Goal: Information Seeking & Learning: Learn about a topic

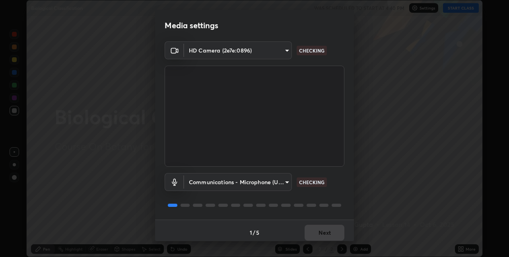
scroll to position [4, 0]
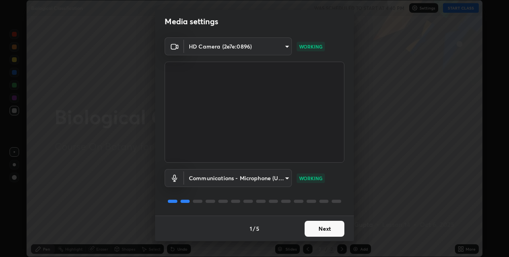
click at [332, 229] on button "Next" at bounding box center [325, 229] width 40 height 16
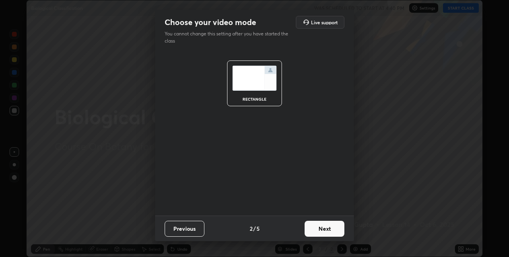
click at [331, 232] on button "Next" at bounding box center [325, 229] width 40 height 16
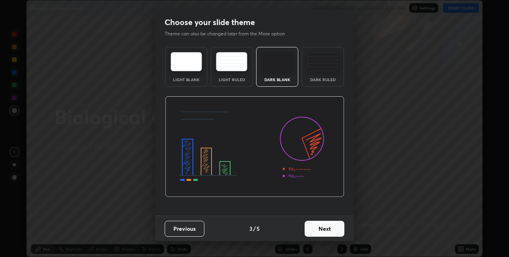
click at [332, 232] on button "Next" at bounding box center [325, 229] width 40 height 16
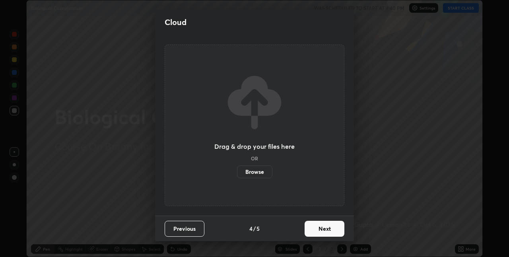
click at [332, 230] on button "Next" at bounding box center [325, 229] width 40 height 16
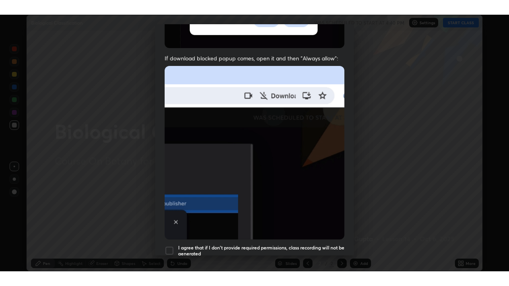
scroll to position [166, 0]
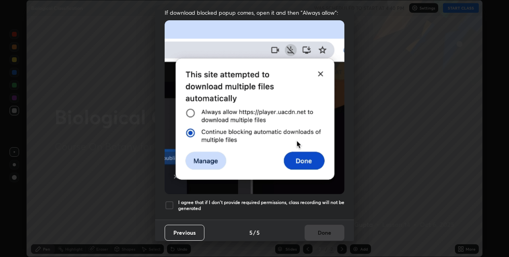
click at [170, 202] on div at bounding box center [170, 205] width 10 height 10
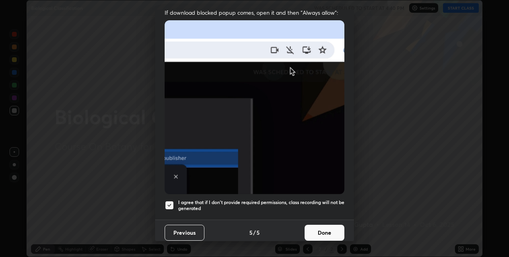
click at [322, 230] on button "Done" at bounding box center [325, 233] width 40 height 16
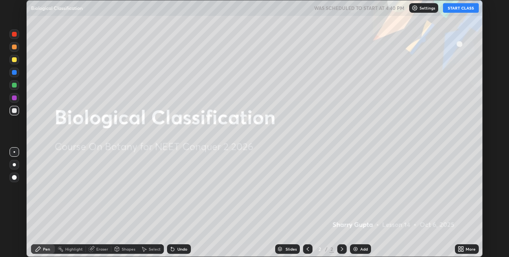
click at [341, 249] on icon at bounding box center [342, 249] width 6 height 6
click at [463, 8] on button "START CLASS" at bounding box center [461, 8] width 36 height 10
click at [341, 247] on icon at bounding box center [342, 249] width 6 height 6
click at [307, 249] on icon at bounding box center [308, 249] width 2 height 4
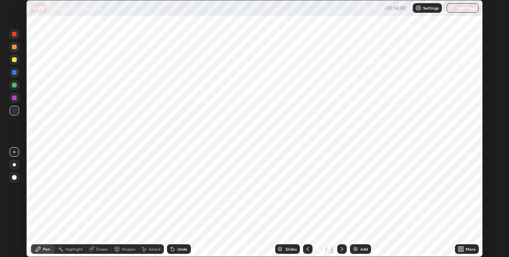
click at [342, 247] on icon at bounding box center [342, 249] width 6 height 6
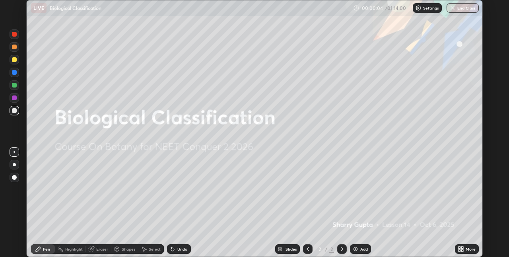
click at [358, 249] on img at bounding box center [355, 249] width 6 height 6
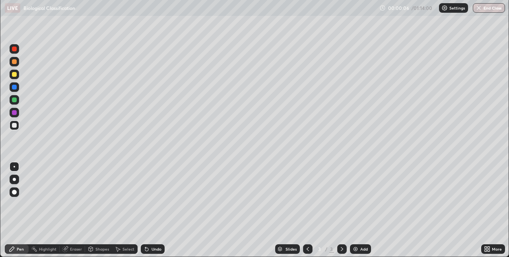
scroll to position [286, 509]
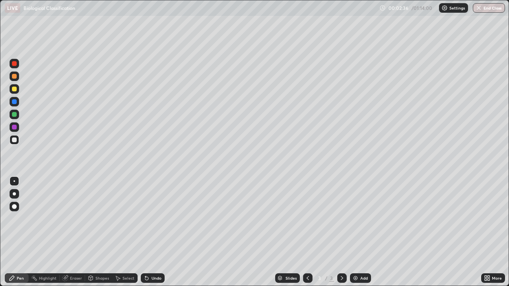
click at [14, 194] on div at bounding box center [14, 194] width 3 height 3
click at [16, 78] on div at bounding box center [15, 77] width 10 height 10
click at [15, 127] on div at bounding box center [14, 127] width 5 height 5
click at [14, 90] on div at bounding box center [14, 89] width 5 height 5
click at [14, 80] on div at bounding box center [15, 77] width 10 height 10
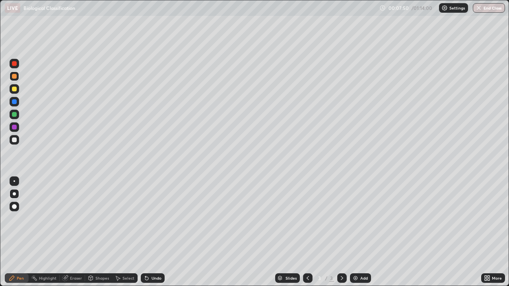
click at [18, 117] on div at bounding box center [15, 115] width 10 height 10
click at [363, 257] on div "Add" at bounding box center [364, 278] width 8 height 4
click at [17, 127] on div at bounding box center [15, 128] width 10 height 10
click at [311, 257] on div at bounding box center [308, 279] width 10 height 10
click at [341, 257] on icon at bounding box center [342, 278] width 6 height 6
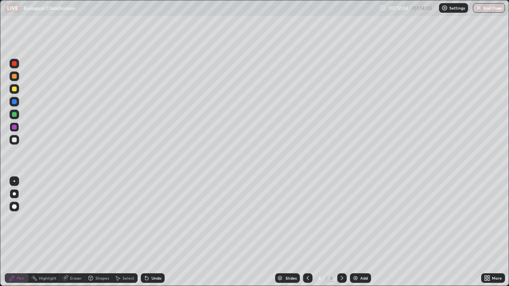
click at [15, 116] on div at bounding box center [14, 114] width 5 height 5
click at [14, 140] on div at bounding box center [14, 140] width 5 height 5
click at [15, 91] on div at bounding box center [14, 89] width 5 height 5
click at [14, 78] on div at bounding box center [14, 76] width 5 height 5
click at [14, 140] on div at bounding box center [14, 140] width 5 height 5
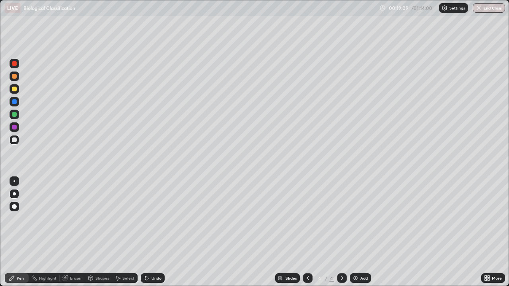
click at [357, 257] on img at bounding box center [355, 278] width 6 height 6
click at [14, 77] on div at bounding box center [14, 76] width 5 height 5
click at [16, 64] on div at bounding box center [14, 63] width 5 height 5
click at [15, 79] on div at bounding box center [15, 77] width 10 height 10
click at [14, 140] on div at bounding box center [14, 140] width 5 height 5
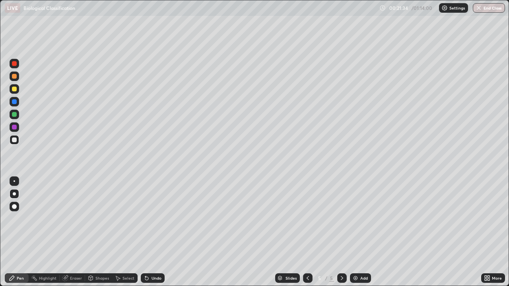
click at [360, 257] on div "Add" at bounding box center [364, 278] width 8 height 4
click at [18, 102] on div at bounding box center [15, 102] width 10 height 10
click at [15, 76] on div at bounding box center [14, 76] width 5 height 5
click at [18, 143] on div at bounding box center [15, 140] width 10 height 10
click at [154, 257] on div "Undo" at bounding box center [157, 278] width 10 height 4
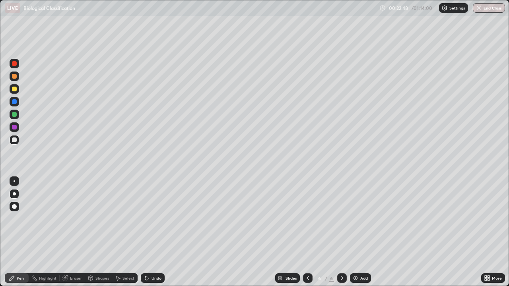
click at [152, 257] on div "Undo" at bounding box center [157, 278] width 10 height 4
click at [153, 257] on div "Undo" at bounding box center [157, 278] width 10 height 4
click at [17, 117] on div at bounding box center [15, 115] width 10 height 10
click at [16, 90] on div at bounding box center [15, 89] width 10 height 10
click at [15, 78] on div at bounding box center [14, 76] width 5 height 5
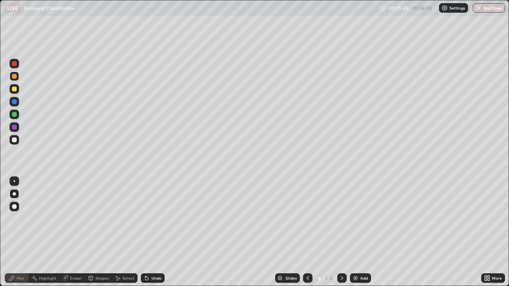
click at [13, 90] on div at bounding box center [14, 89] width 5 height 5
click at [16, 141] on div at bounding box center [14, 140] width 5 height 5
click at [15, 91] on div at bounding box center [14, 89] width 5 height 5
click at [15, 142] on div at bounding box center [14, 140] width 5 height 5
click at [357, 257] on img at bounding box center [355, 278] width 6 height 6
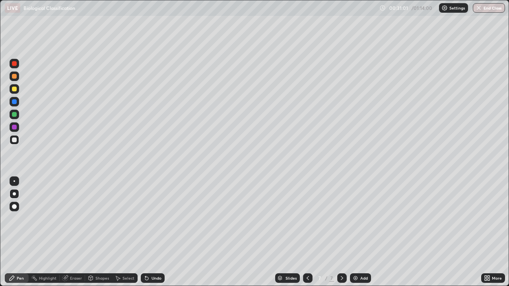
click at [16, 89] on div at bounding box center [14, 89] width 5 height 5
click at [14, 77] on div at bounding box center [14, 76] width 5 height 5
click at [16, 115] on div at bounding box center [14, 114] width 5 height 5
click at [16, 143] on div at bounding box center [15, 140] width 10 height 10
click at [14, 89] on div at bounding box center [14, 89] width 5 height 5
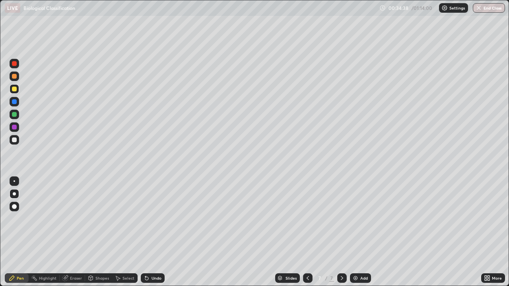
click at [18, 141] on div at bounding box center [15, 140] width 10 height 10
click at [17, 90] on div at bounding box center [15, 89] width 10 height 10
click at [14, 143] on div at bounding box center [15, 140] width 10 height 10
click at [14, 77] on div at bounding box center [14, 76] width 5 height 5
click at [16, 104] on div at bounding box center [14, 101] width 5 height 5
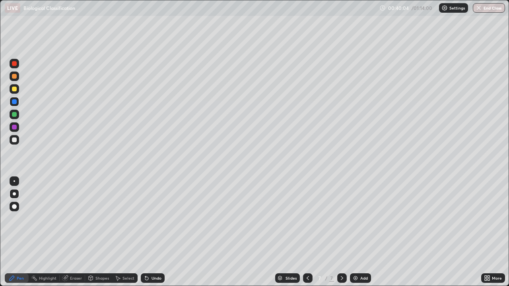
click at [360, 257] on div "Add" at bounding box center [364, 278] width 8 height 4
click at [14, 64] on div at bounding box center [14, 63] width 5 height 5
click at [15, 91] on div at bounding box center [14, 89] width 5 height 5
click at [15, 140] on div at bounding box center [14, 140] width 5 height 5
click at [72, 257] on div "Eraser" at bounding box center [76, 278] width 12 height 4
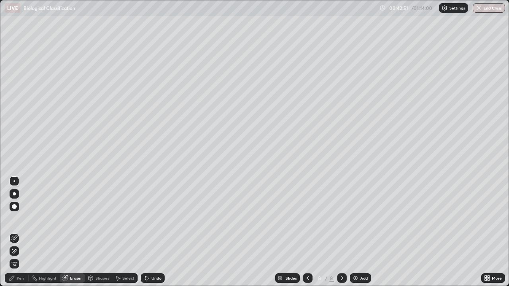
click at [21, 257] on div "Pen" at bounding box center [20, 278] width 7 height 4
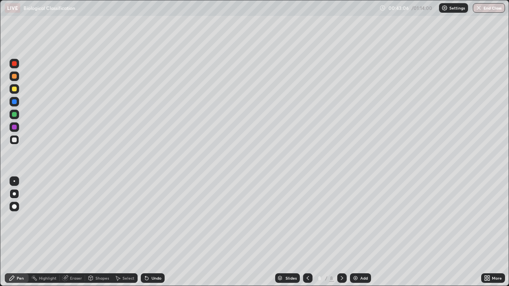
click at [152, 257] on div "Undo" at bounding box center [153, 279] width 24 height 10
click at [146, 257] on icon at bounding box center [146, 278] width 3 height 3
click at [14, 116] on div at bounding box center [14, 114] width 5 height 5
click at [360, 257] on div "Add" at bounding box center [364, 278] width 8 height 4
click at [16, 91] on div at bounding box center [14, 89] width 5 height 5
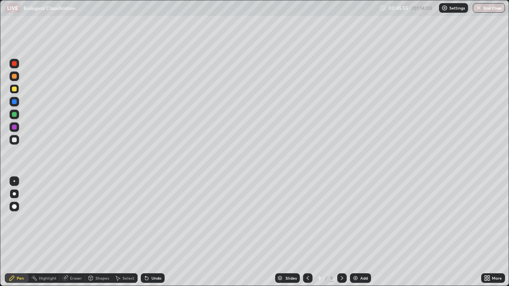
click at [16, 141] on div at bounding box center [14, 140] width 5 height 5
click at [14, 91] on div at bounding box center [14, 89] width 5 height 5
click at [15, 140] on div at bounding box center [14, 140] width 5 height 5
click at [14, 103] on div at bounding box center [14, 101] width 5 height 5
click at [356, 257] on img at bounding box center [355, 278] width 6 height 6
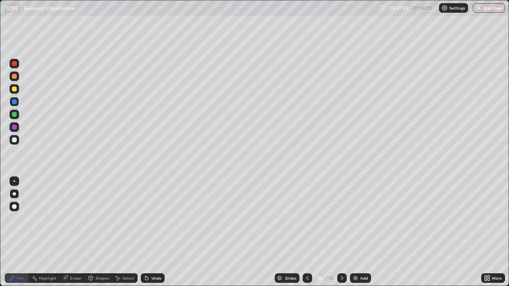
click at [14, 142] on div at bounding box center [14, 140] width 5 height 5
click at [15, 128] on div at bounding box center [14, 127] width 5 height 5
click at [14, 140] on div at bounding box center [14, 140] width 5 height 5
click at [16, 116] on div at bounding box center [14, 114] width 5 height 5
click at [16, 129] on div at bounding box center [14, 127] width 5 height 5
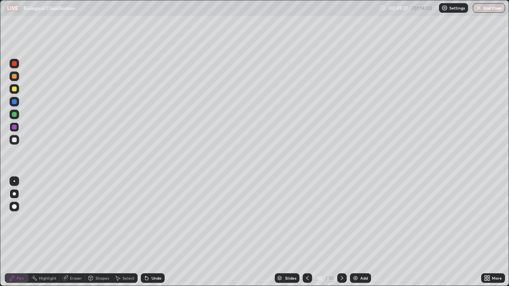
click at [15, 141] on div at bounding box center [14, 140] width 5 height 5
click at [14, 88] on div at bounding box center [14, 89] width 5 height 5
click at [15, 144] on div at bounding box center [15, 140] width 10 height 10
click at [16, 128] on div at bounding box center [14, 127] width 5 height 5
click at [16, 144] on div at bounding box center [15, 140] width 10 height 10
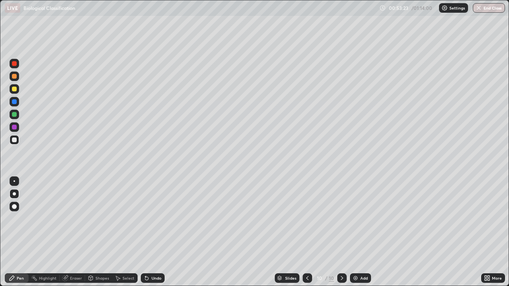
click at [16, 78] on div at bounding box center [15, 77] width 10 height 10
click at [357, 257] on img at bounding box center [355, 278] width 6 height 6
click at [16, 127] on div at bounding box center [14, 127] width 5 height 5
click at [306, 257] on icon at bounding box center [308, 278] width 6 height 6
click at [341, 257] on icon at bounding box center [342, 278] width 6 height 6
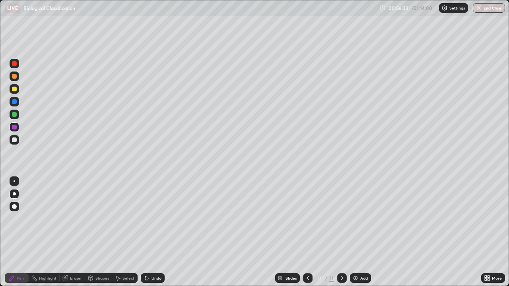
click at [14, 141] on div at bounding box center [14, 140] width 5 height 5
click at [18, 91] on div at bounding box center [15, 89] width 10 height 10
click at [15, 115] on div at bounding box center [14, 114] width 5 height 5
click at [14, 140] on div at bounding box center [14, 140] width 5 height 5
click at [15, 90] on div at bounding box center [14, 89] width 5 height 5
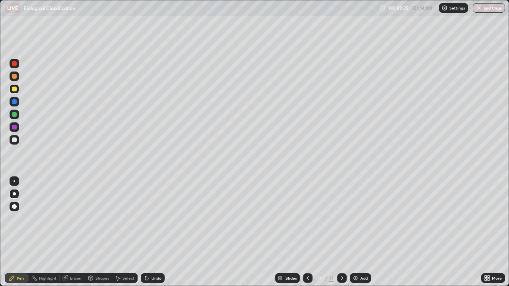
click at [16, 141] on div at bounding box center [14, 140] width 5 height 5
click at [15, 80] on div at bounding box center [15, 77] width 10 height 10
click at [16, 141] on div at bounding box center [15, 140] width 10 height 10
click at [15, 77] on div at bounding box center [14, 76] width 5 height 5
click at [16, 140] on div at bounding box center [14, 140] width 5 height 5
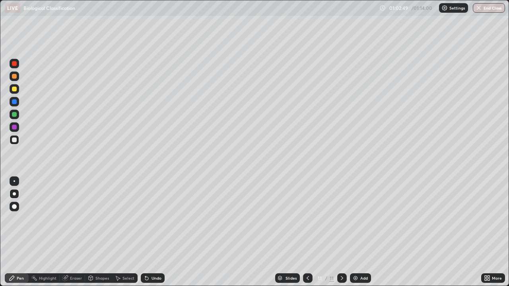
click at [15, 103] on div at bounding box center [14, 101] width 5 height 5
click at [14, 128] on div at bounding box center [14, 127] width 5 height 5
click at [342, 257] on icon at bounding box center [342, 278] width 6 height 6
click at [356, 257] on img at bounding box center [355, 278] width 6 height 6
click at [16, 91] on div at bounding box center [14, 89] width 5 height 5
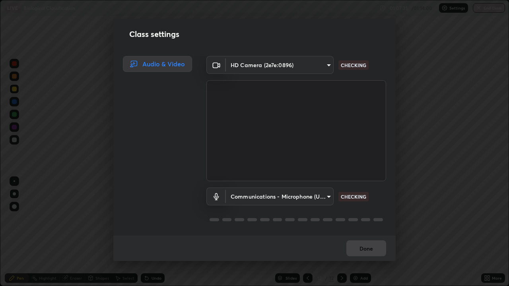
click at [298, 189] on body "Erase all LIVE Biological Classification 01:07:31 / 01:14:00 Settings End Class…" at bounding box center [254, 143] width 509 height 286
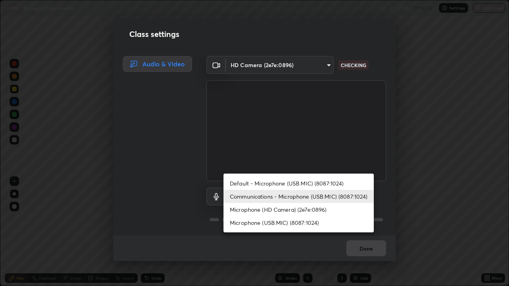
click at [335, 257] on div at bounding box center [254, 143] width 509 height 286
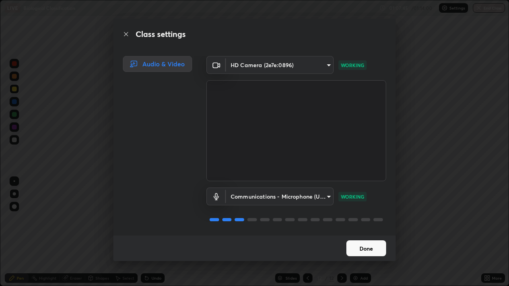
click at [371, 248] on button "Done" at bounding box center [366, 249] width 40 height 16
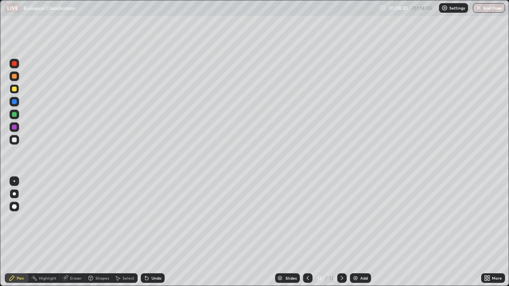
click at [14, 140] on div at bounding box center [14, 140] width 5 height 5
click at [488, 12] on button "End Class" at bounding box center [489, 8] width 31 height 10
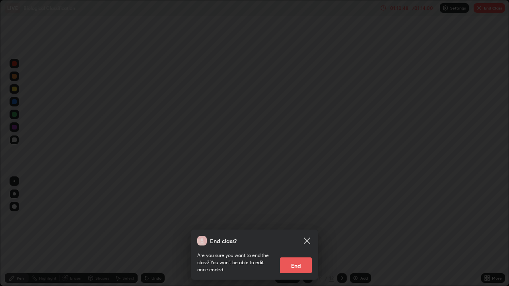
click at [302, 257] on button "End" at bounding box center [296, 266] width 32 height 16
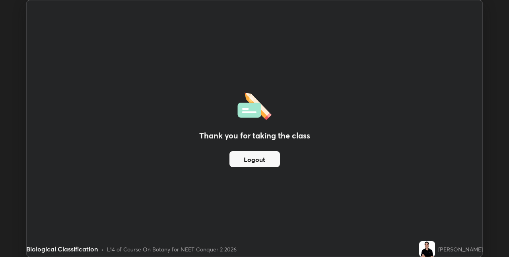
scroll to position [39525, 39272]
